Goal: Information Seeking & Learning: Understand process/instructions

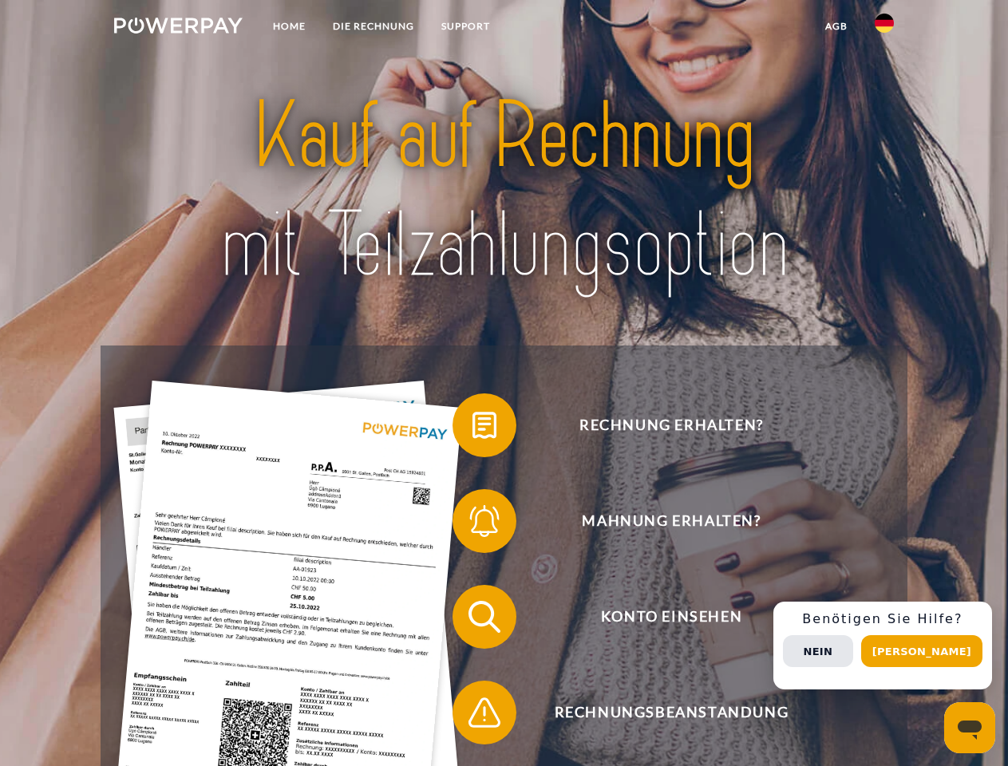
click at [178, 28] on img at bounding box center [178, 26] width 129 height 16
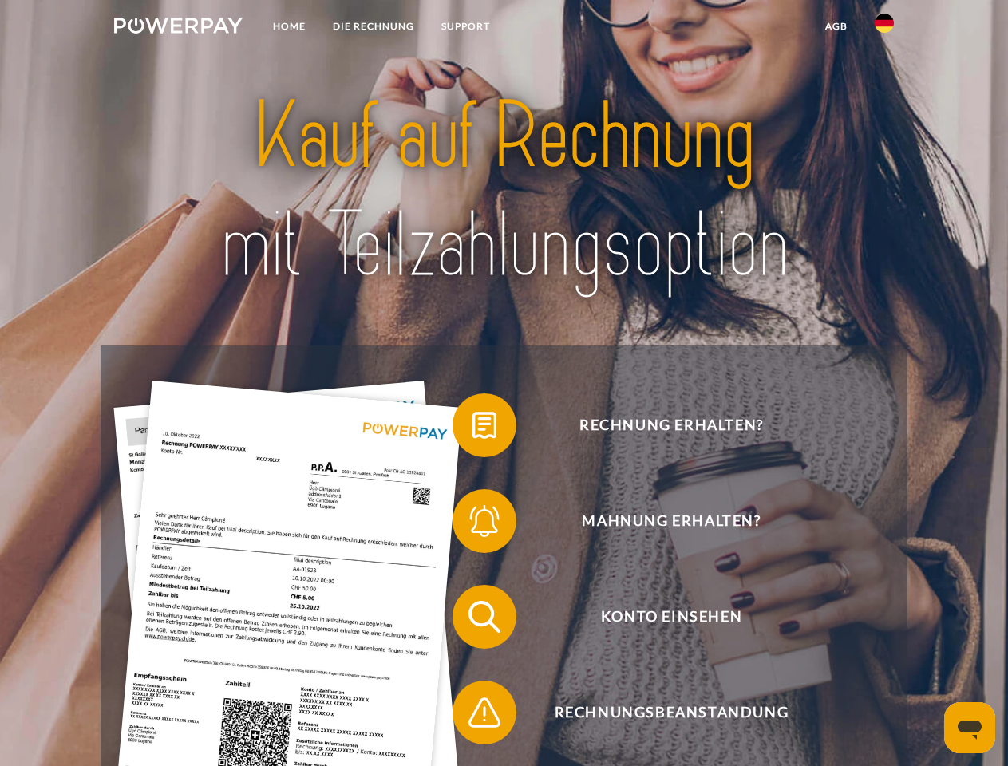
click at [885, 28] on img at bounding box center [884, 23] width 19 height 19
click at [836, 26] on link "agb" at bounding box center [836, 26] width 49 height 29
click at [473, 429] on span at bounding box center [461, 426] width 80 height 80
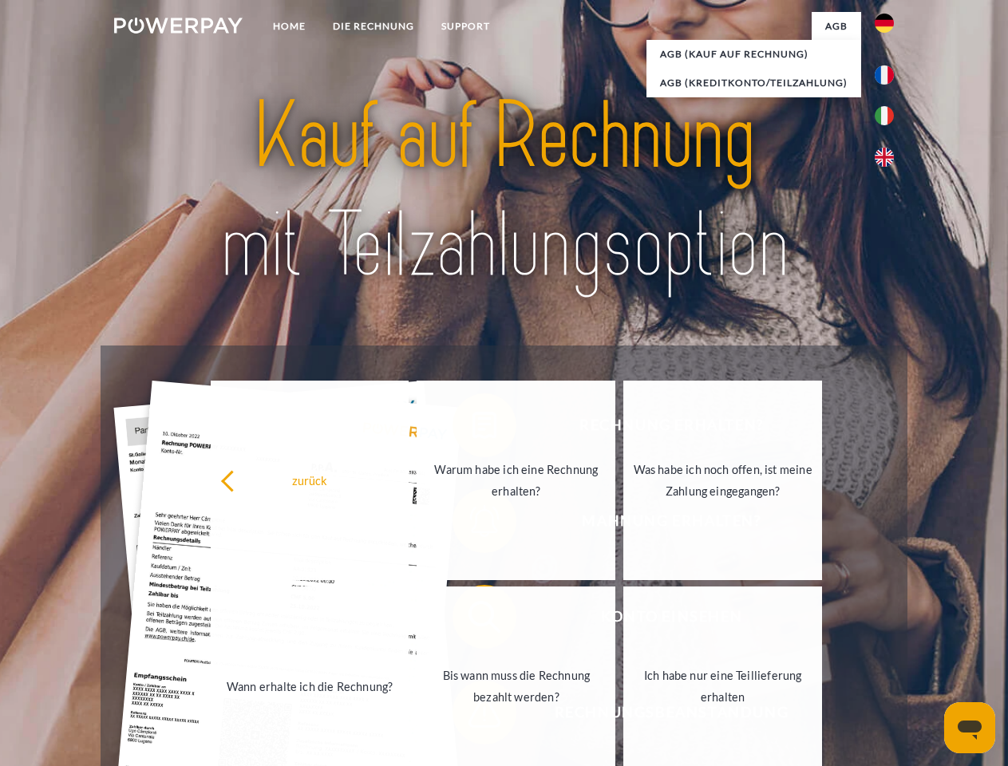
click at [473, 525] on div "zurück Warum habe ich eine Rechnung erhalten? Was habe ich noch offen, ist mein…" at bounding box center [517, 584] width 645 height 412
click at [473, 620] on link "Bis wann muss die Rechnung bezahlt werden?" at bounding box center [516, 687] width 199 height 200
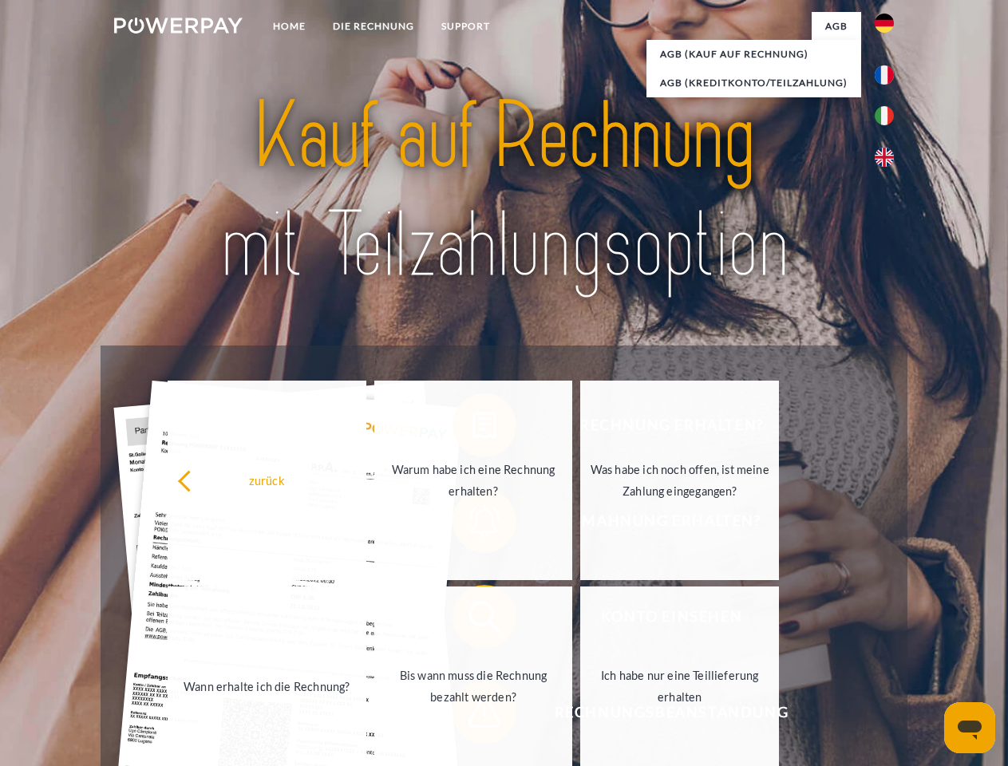
click at [473, 716] on span at bounding box center [461, 713] width 80 height 80
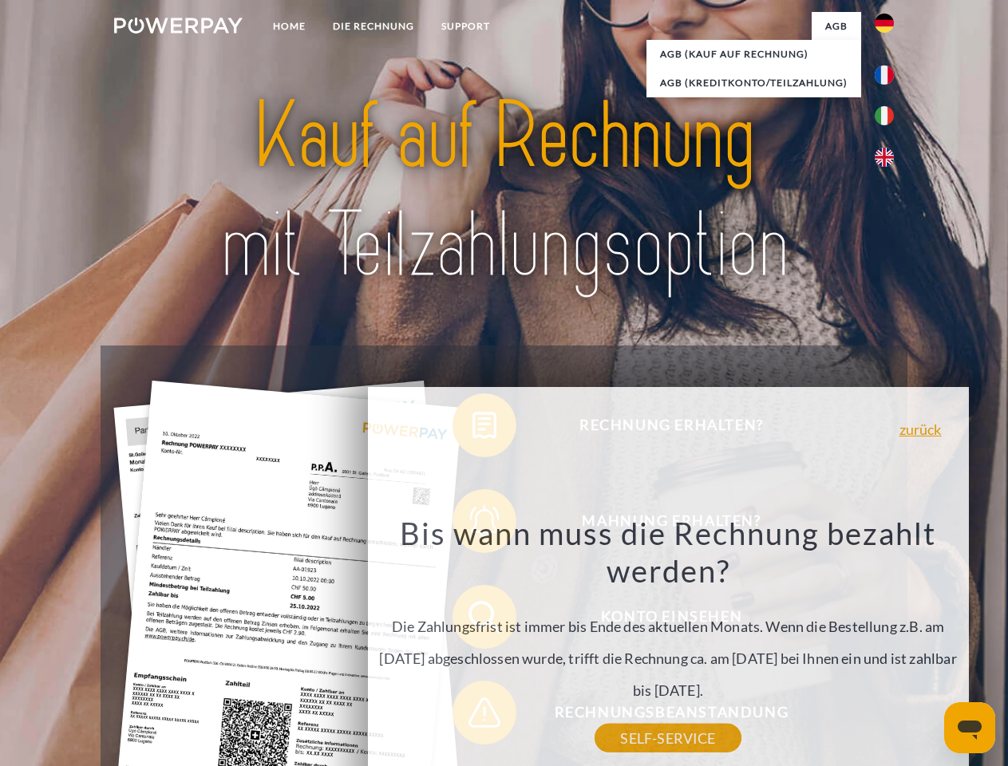
click at [889, 646] on div "Rechnung erhalten? Mahnung erhalten? Konto einsehen" at bounding box center [504, 665] width 806 height 639
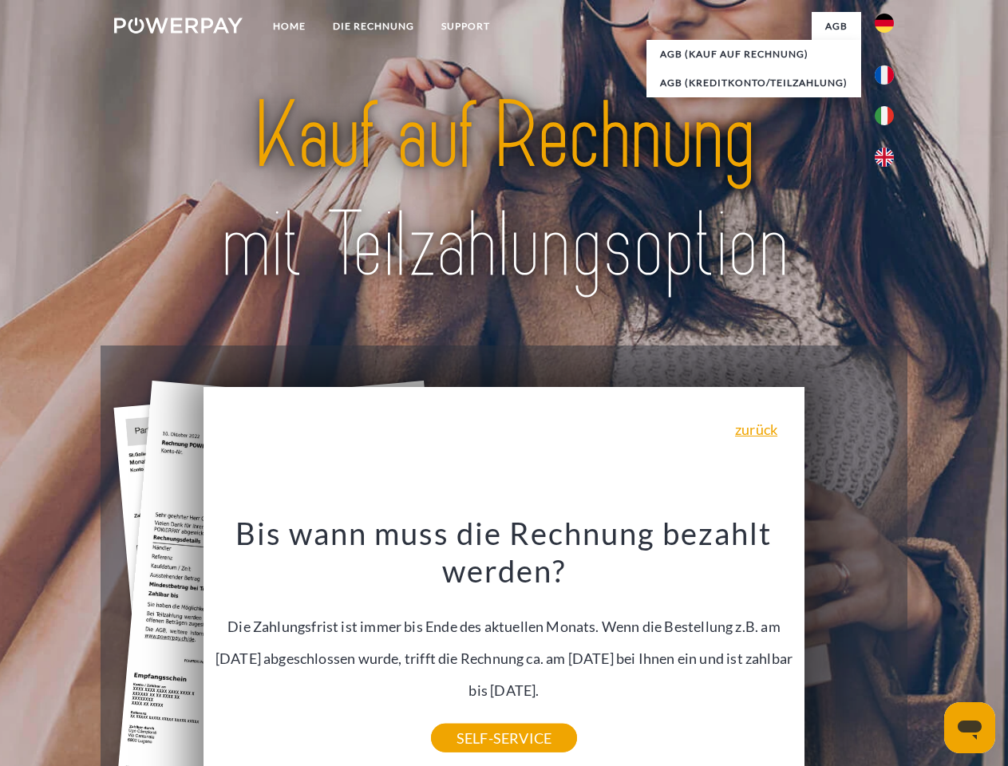
click at [849, 649] on span "Konto einsehen" at bounding box center [671, 617] width 391 height 64
click at [928, 651] on header "Home DIE RECHNUNG SUPPORT" at bounding box center [504, 551] width 1008 height 1103
